Goal: Task Accomplishment & Management: Complete application form

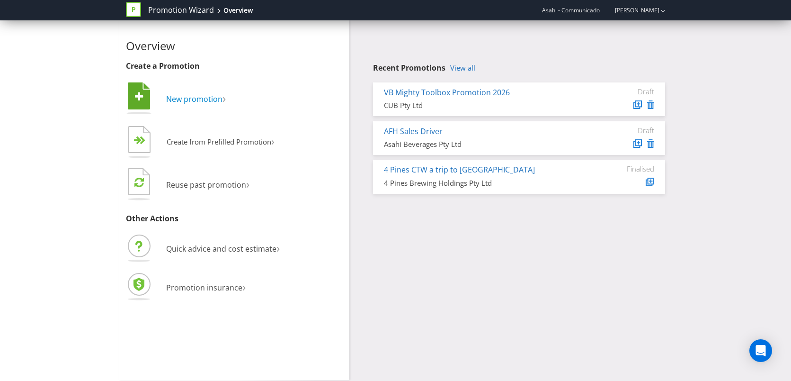
click at [186, 103] on span "New promotion" at bounding box center [194, 99] width 56 height 10
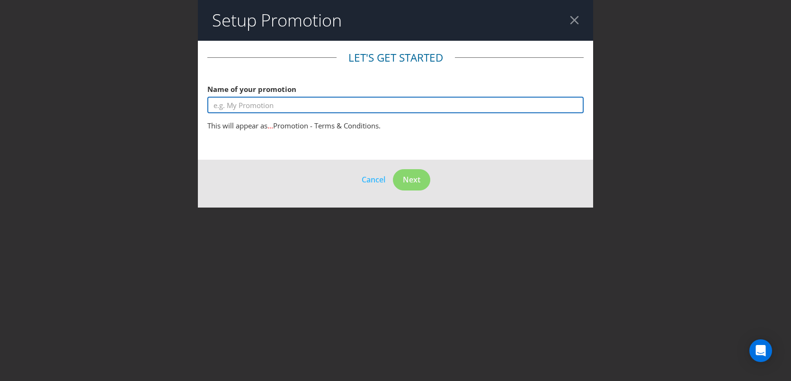
click at [263, 106] on input "text" at bounding box center [395, 105] width 377 height 17
click at [234, 106] on input "Lipton x AO Con" at bounding box center [395, 105] width 377 height 17
click at [292, 108] on input "Lipton ICe Tea x AO Con" at bounding box center [395, 105] width 377 height 17
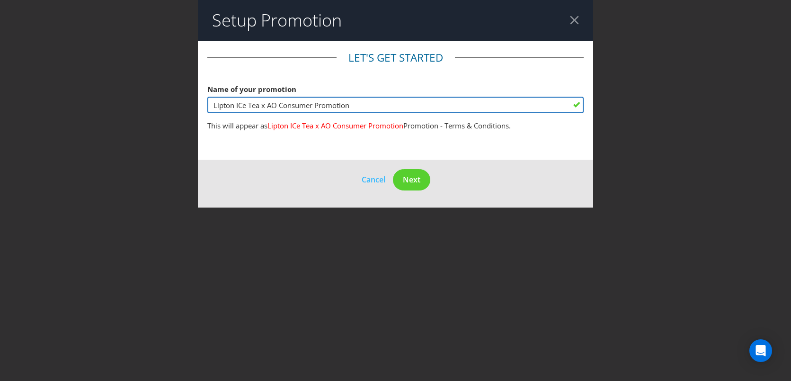
click at [243, 106] on input "Lipton ICe Tea x AO Consumer Promotion" at bounding box center [395, 105] width 377 height 17
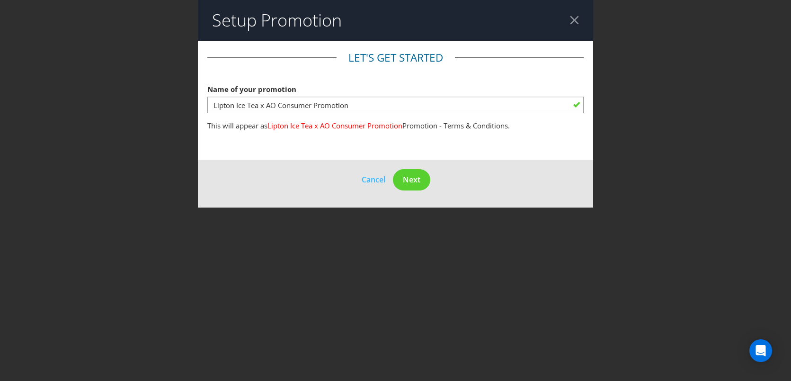
click at [324, 144] on main "Let's get started Name of your promotion Lipton Ice Tea x AO Consumer Promotion…" at bounding box center [396, 100] width 396 height 119
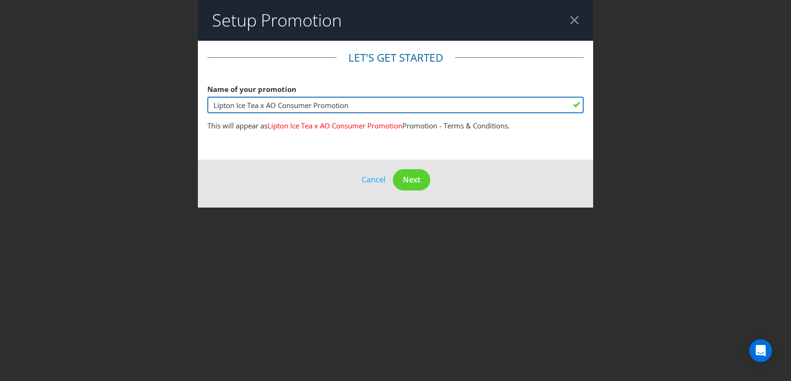
drag, startPoint x: 259, startPoint y: 108, endPoint x: 236, endPoint y: 108, distance: 23.7
click at [236, 108] on input "Lipton Ice Tea x AO Consumer Promotion" at bounding box center [395, 105] width 377 height 17
click at [328, 106] on input "Lipton x AO Consumer Promotion" at bounding box center [395, 105] width 377 height 17
type input "Lipton x AO Consumer Promotion - [PERSON_NAME]"
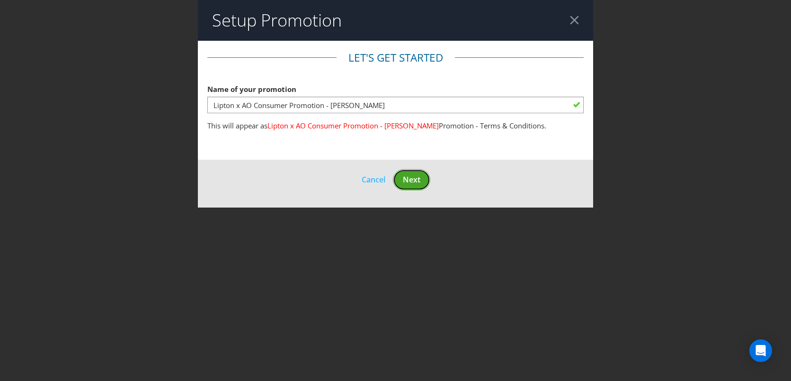
click at [417, 185] on button "Next" at bounding box center [411, 179] width 37 height 21
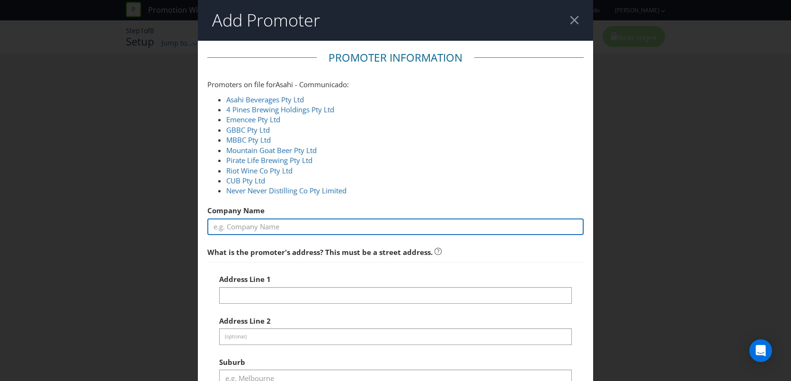
click at [265, 221] on input "text" at bounding box center [395, 226] width 377 height 17
type input "Communicado"
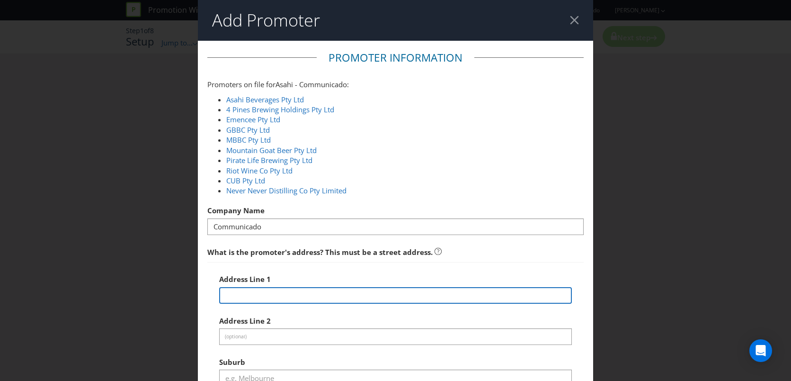
type input "[STREET_ADDRESS]"
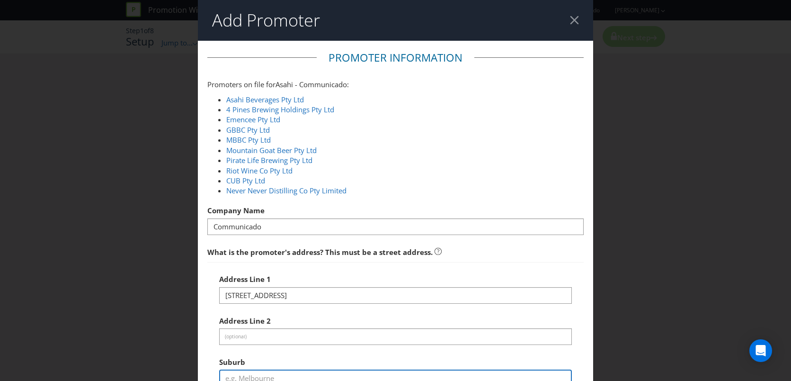
type input "Prahran"
type input "3181"
select select "AU"
type input "0422286333"
type input "[EMAIL_ADDRESS][PERSON_NAME][DOMAIN_NAME]"
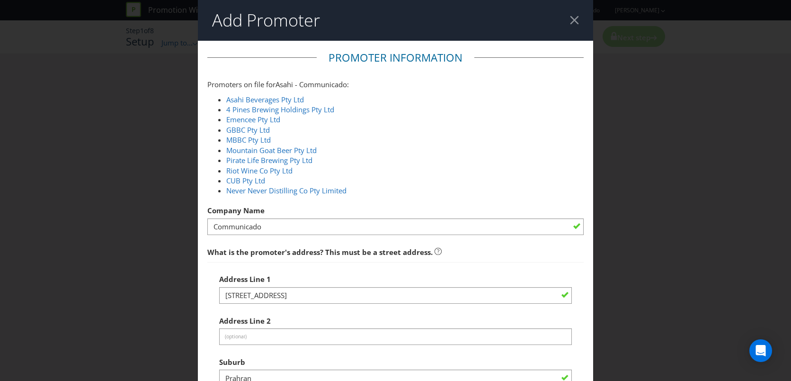
select select "VIC"
click at [283, 99] on link "Asahi Beverages Pty Ltd" at bounding box center [265, 99] width 78 height 9
type input "Asahi Beverages Pty Ltd"
type input "[STREET_ADDRESS]"
type input "Southbank"
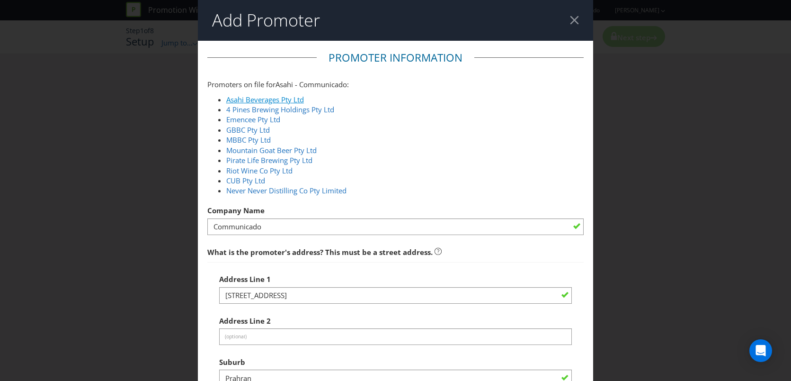
type input "3006"
type input "1800 244 054"
type input "51 004 243 994"
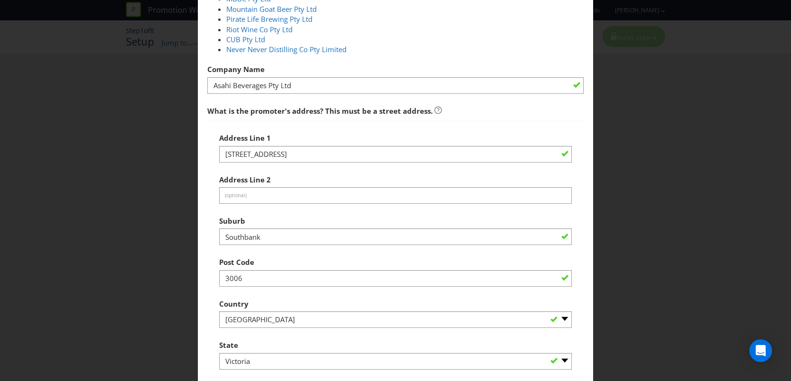
scroll to position [328, 0]
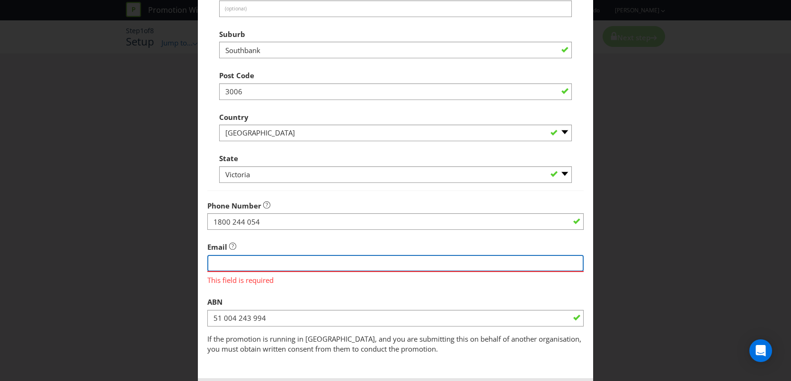
click at [260, 264] on input "string" at bounding box center [395, 263] width 377 height 17
paste input "[EMAIL_ADDRESS][DOMAIN_NAME]"
type input "[EMAIL_ADDRESS][DOMAIN_NAME]"
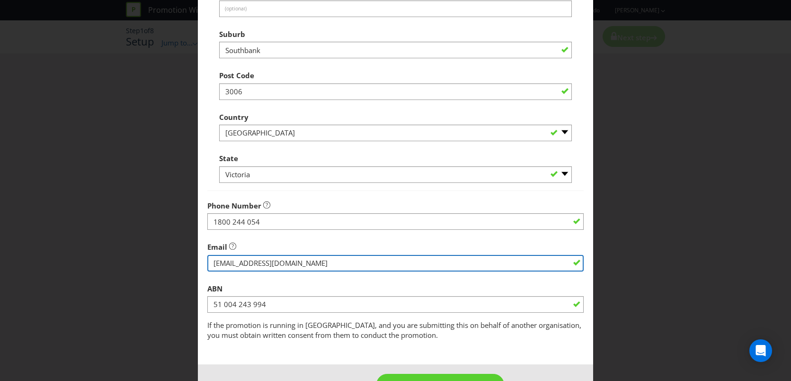
scroll to position [359, 0]
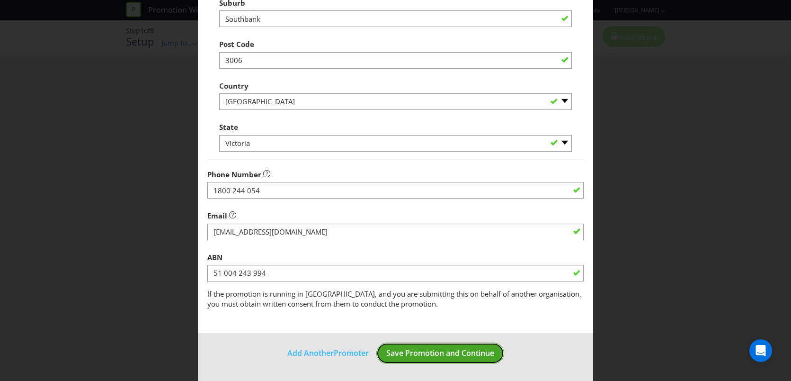
click at [417, 352] on span "Save Promotion and Continue" at bounding box center [440, 352] width 108 height 10
